Goal: Information Seeking & Learning: Find specific page/section

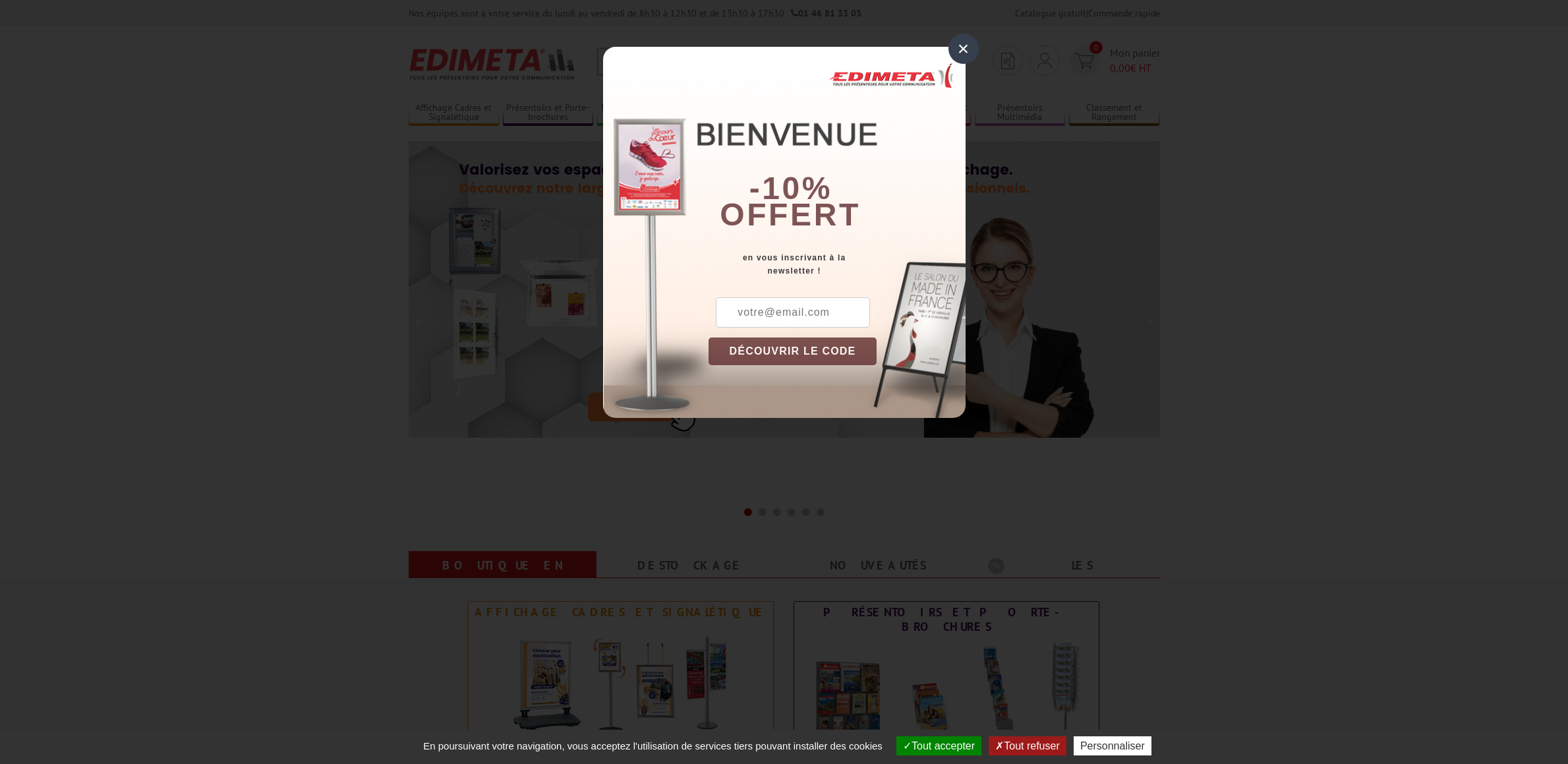
click at [622, 52] on div "× -10% offert en vous inscrivant à la newsletter ! DÉCOUVRIR LE CODE Copier le …" at bounding box center [784, 231] width 363 height 371
click at [969, 46] on div "×" at bounding box center [964, 49] width 30 height 30
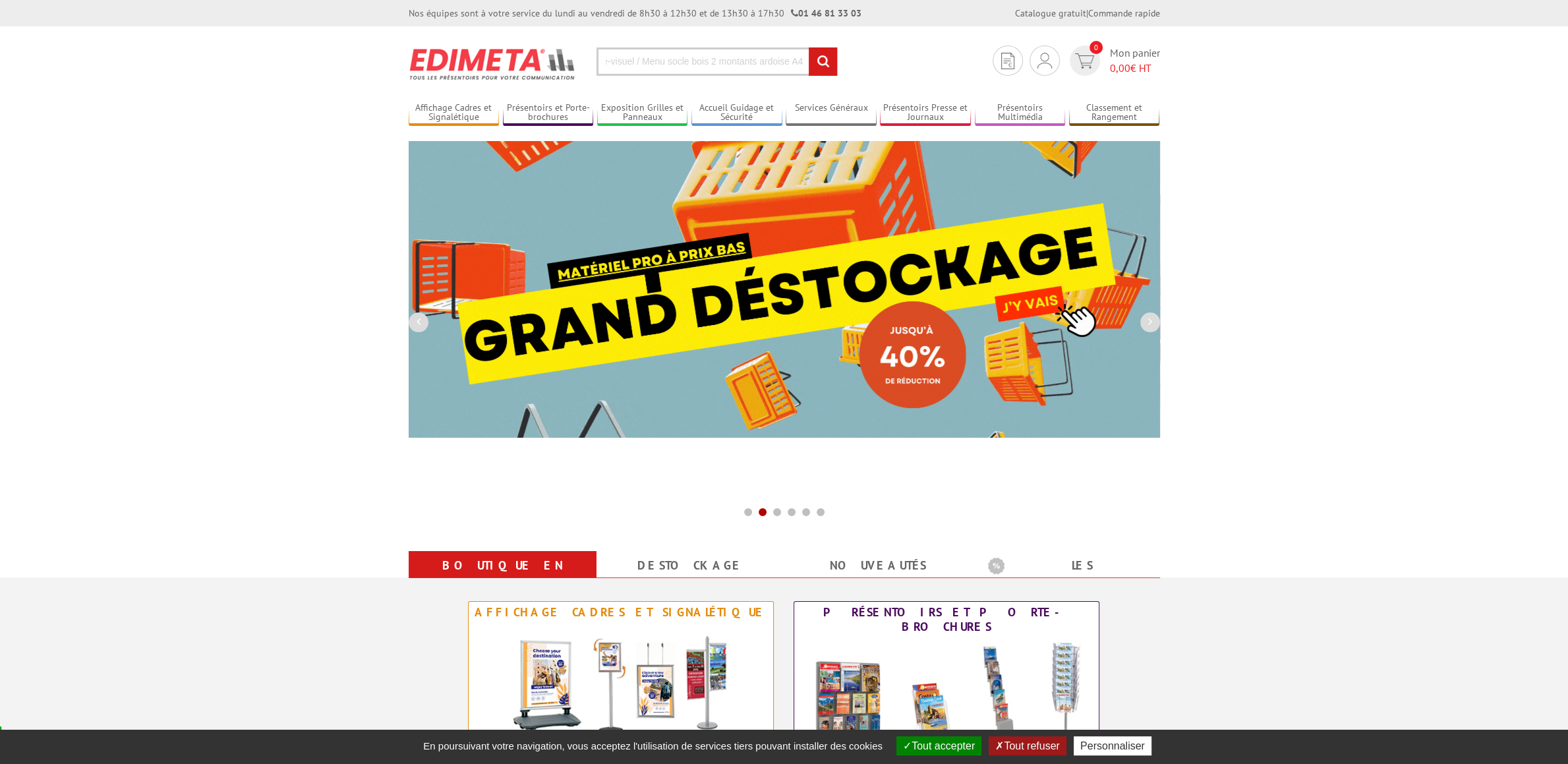
scroll to position [207, 0]
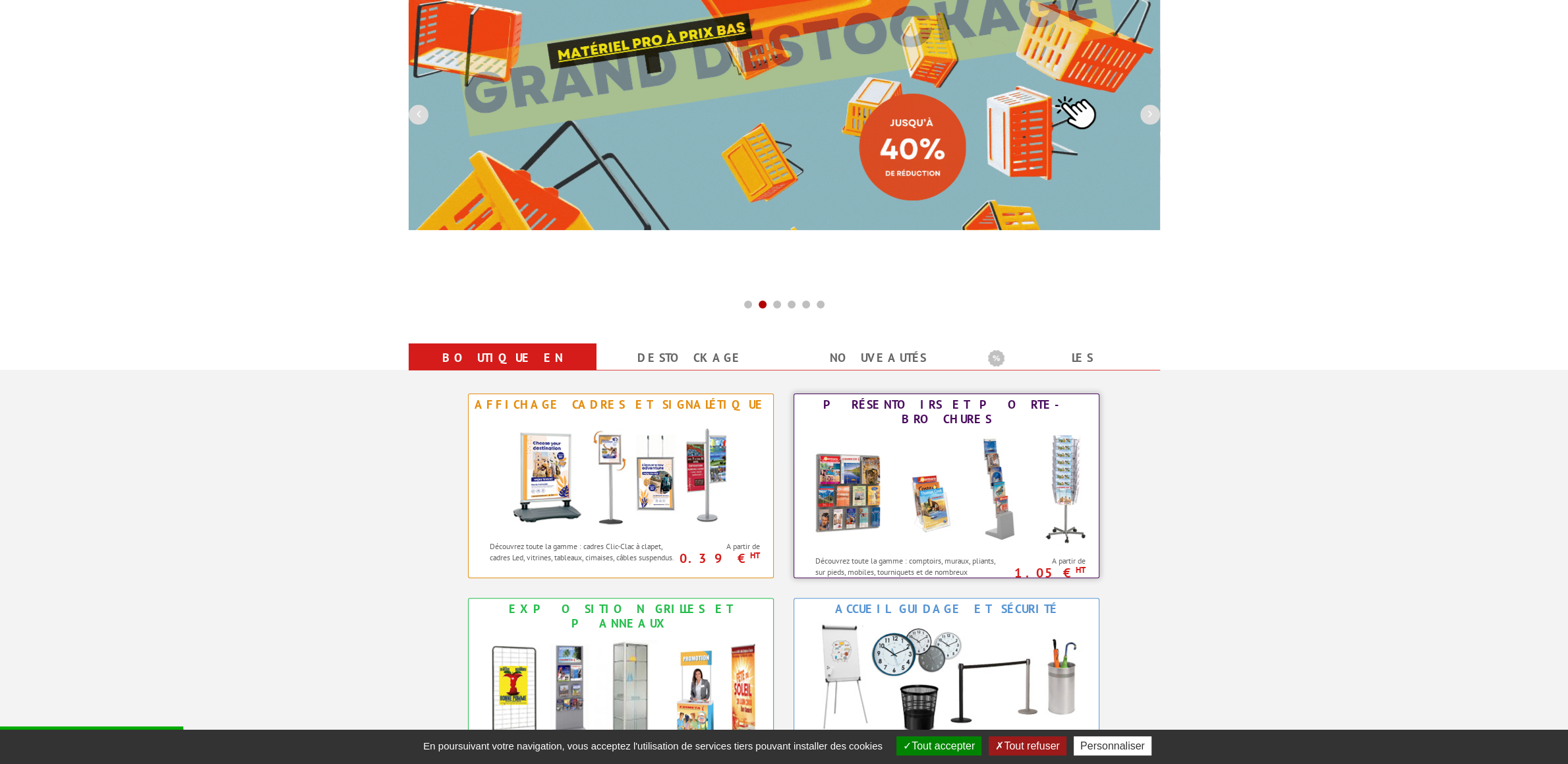
click at [959, 405] on div "Présentoirs et Porte-brochures" at bounding box center [946, 412] width 298 height 29
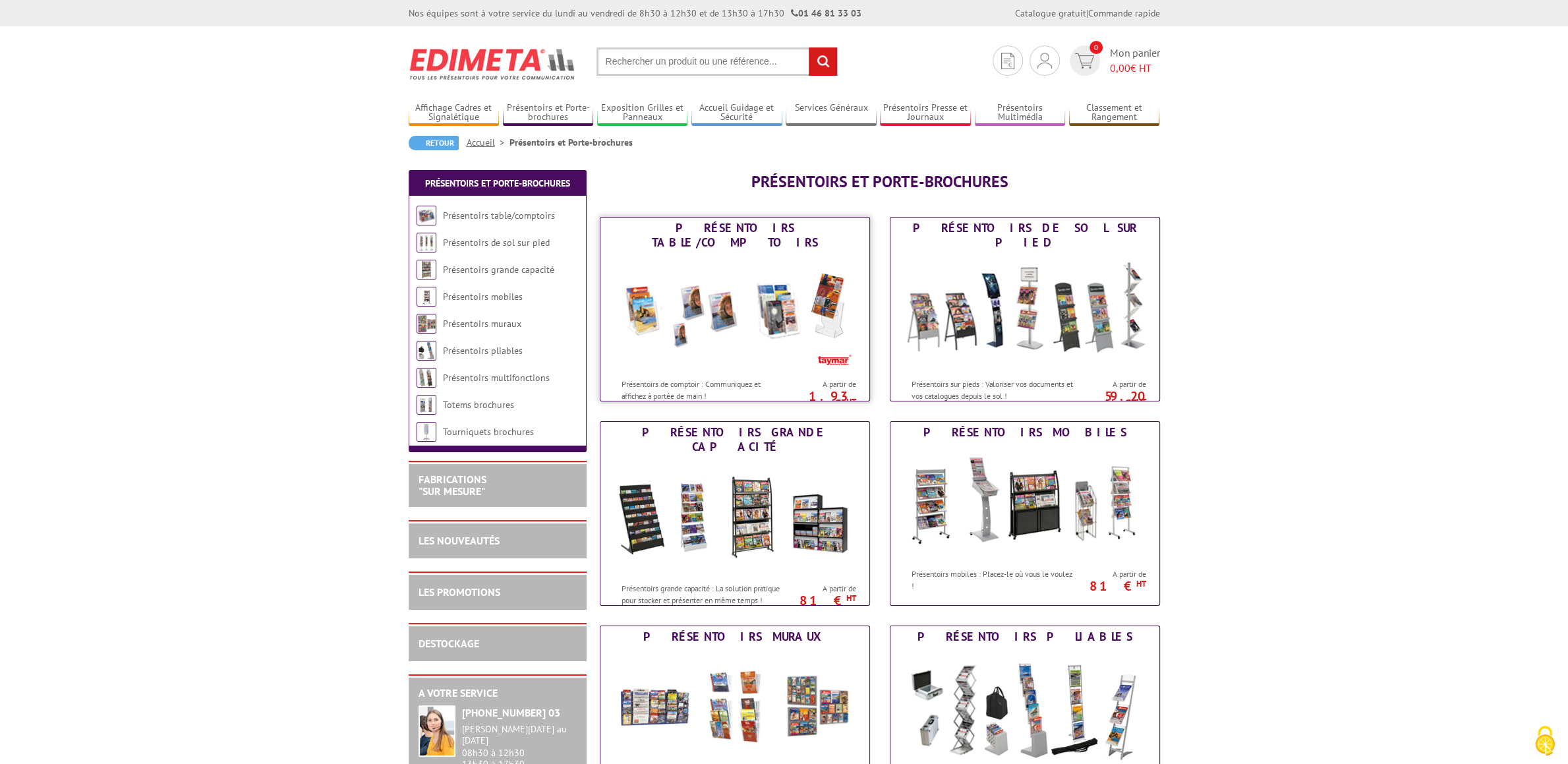
click at [767, 323] on img at bounding box center [734, 312] width 244 height 119
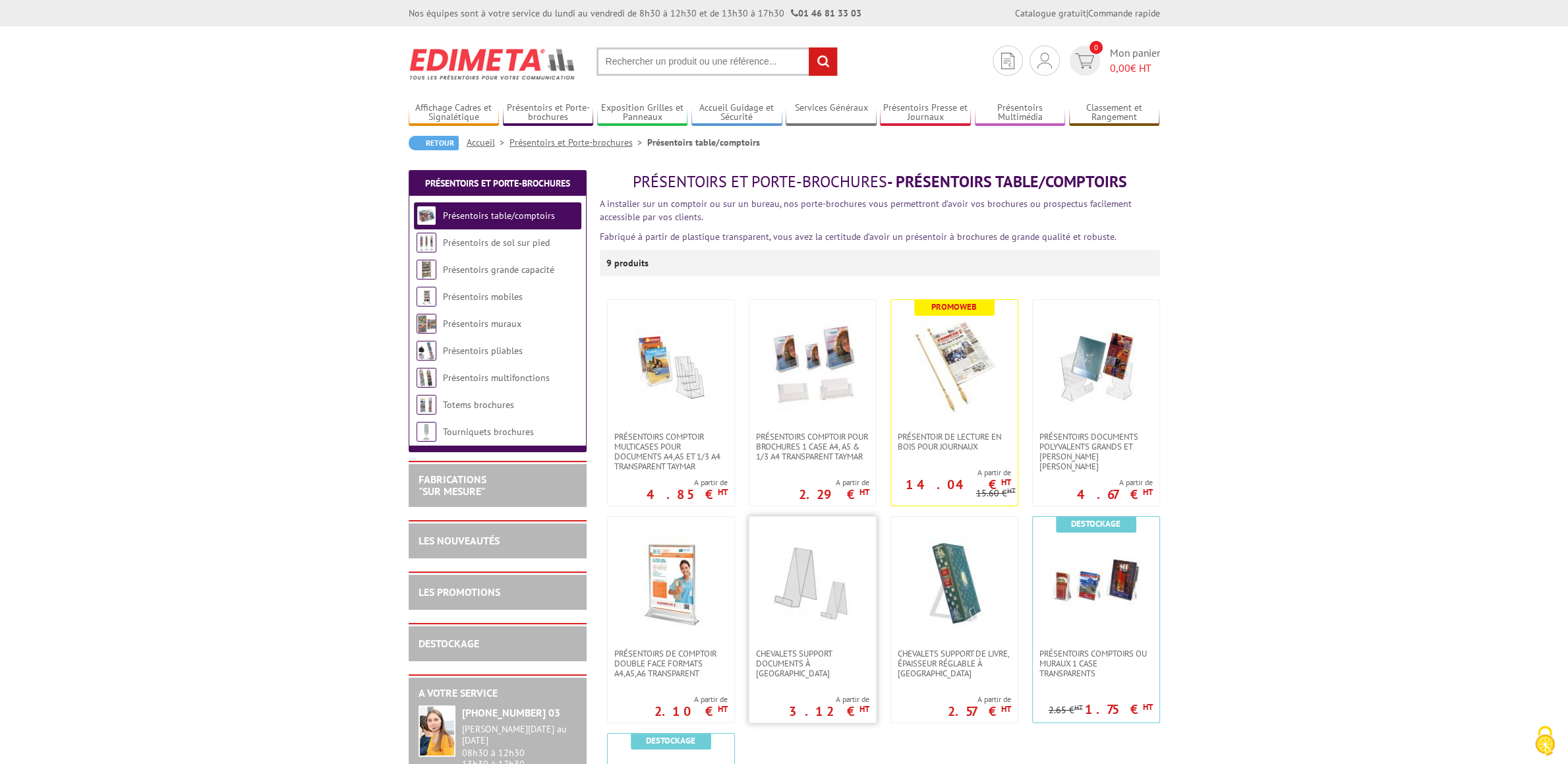
click at [834, 580] on img at bounding box center [812, 583] width 92 height 92
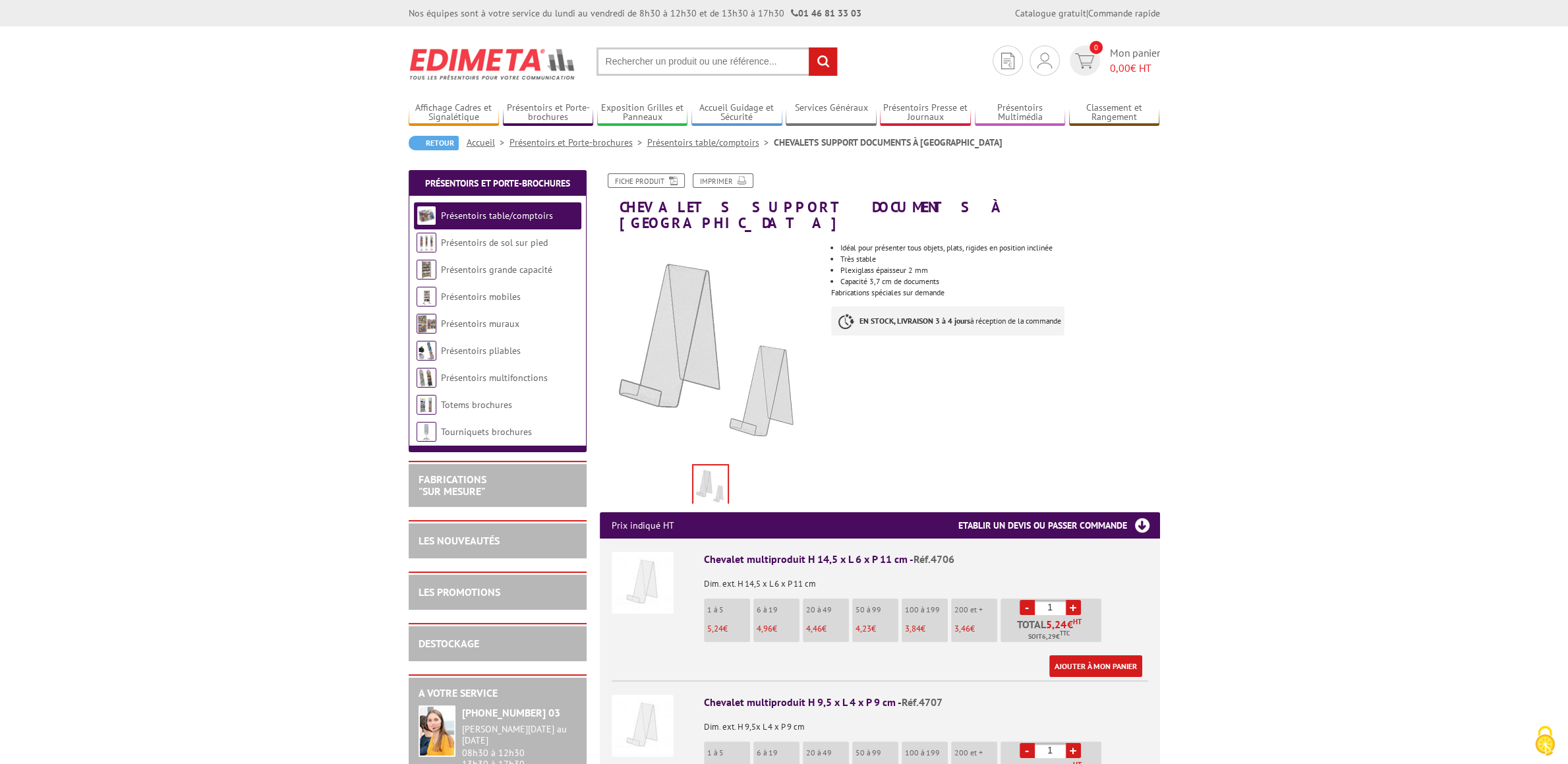
click at [30, 284] on body "Nos équipes sont à votre service du lundi au vendredi de 8h30 à 12h30 et de 13h…" at bounding box center [784, 744] width 1568 height 1489
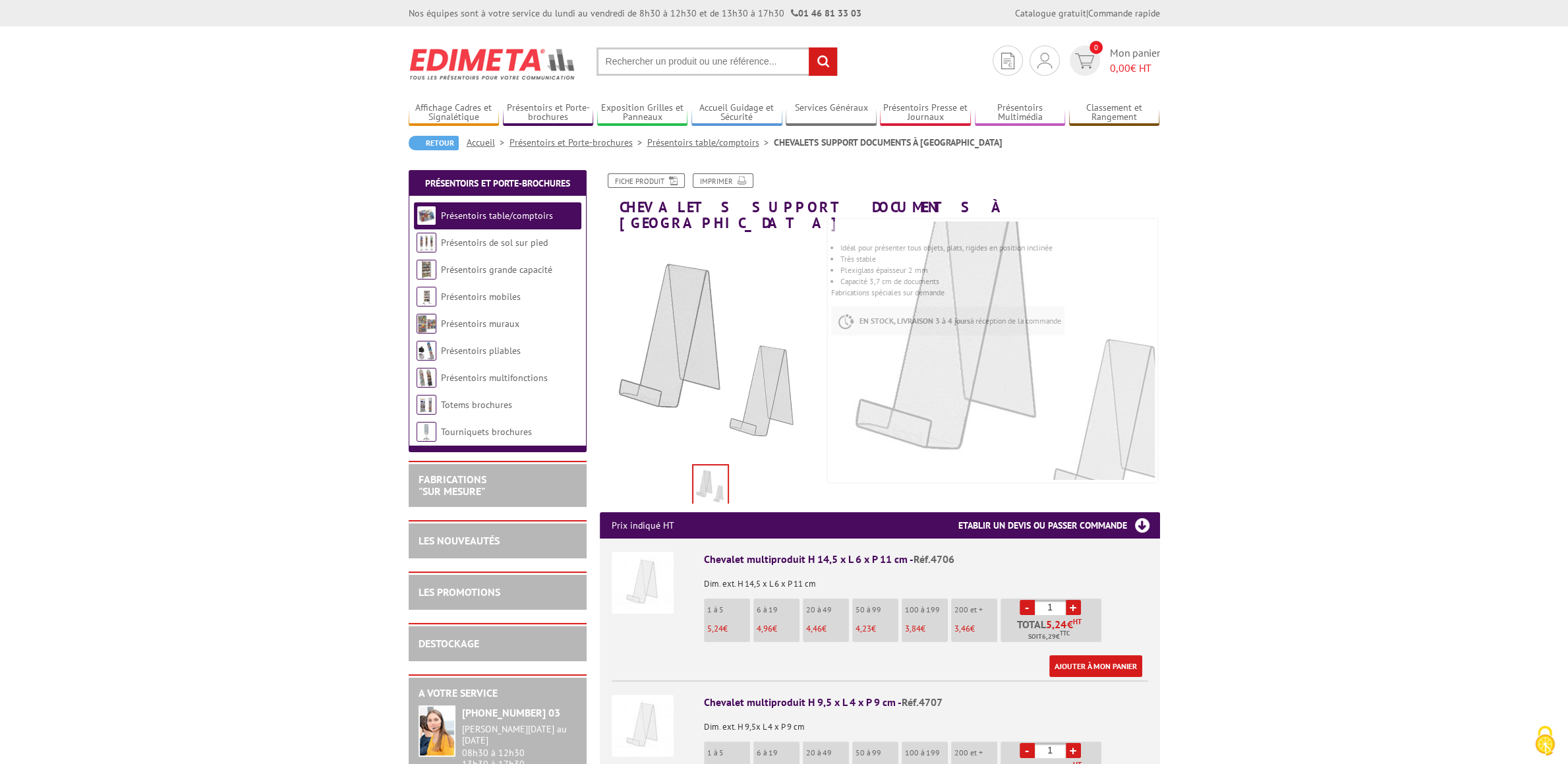
drag, startPoint x: 700, startPoint y: 71, endPoint x: 694, endPoint y: 80, distance: 10.8
click at [698, 73] on input "text" at bounding box center [717, 62] width 241 height 29
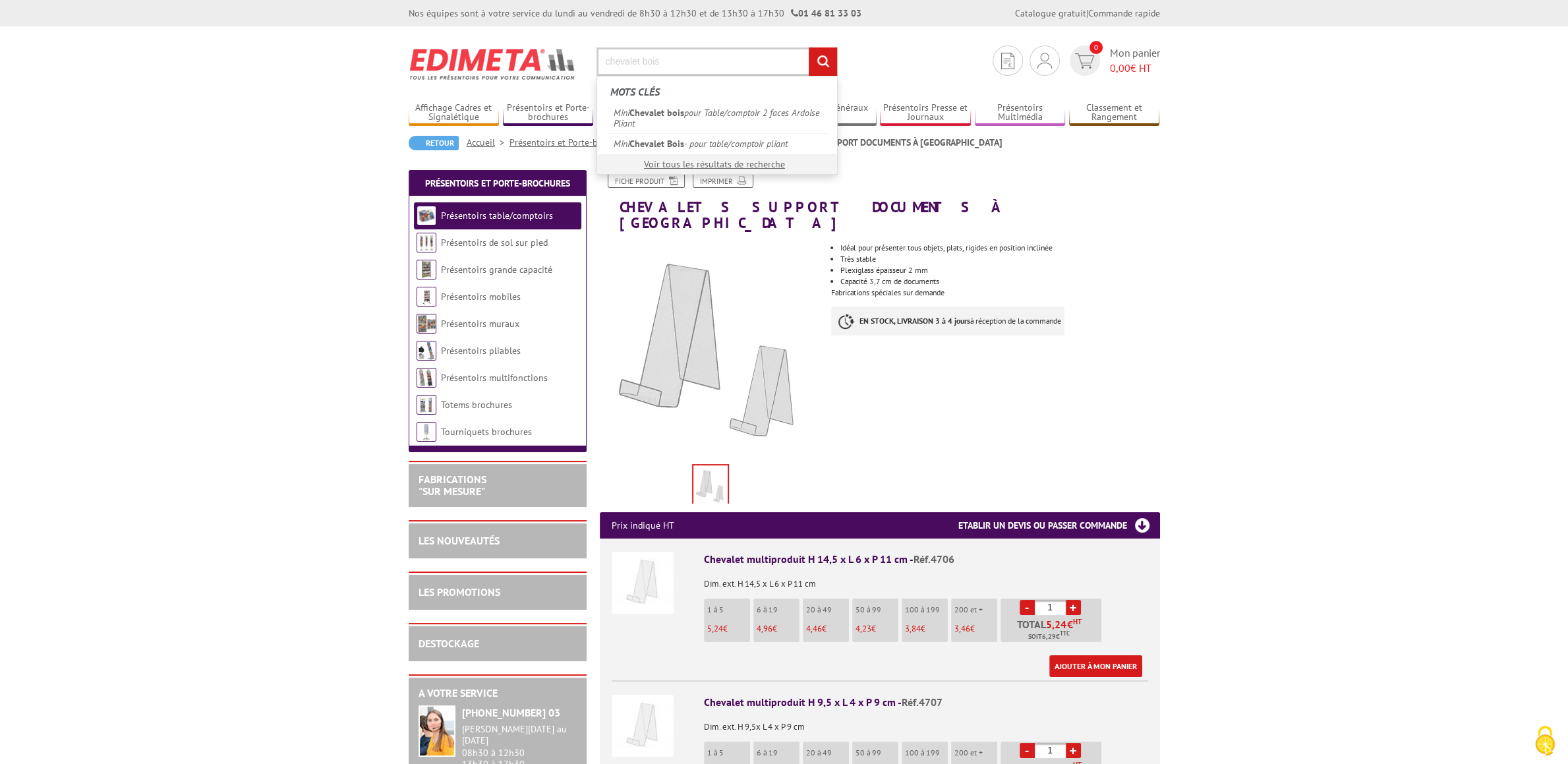
type input "chevalet bois"
click at [809, 47] on input "rechercher" at bounding box center [823, 62] width 29 height 29
